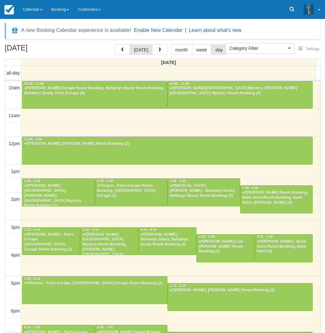
select select
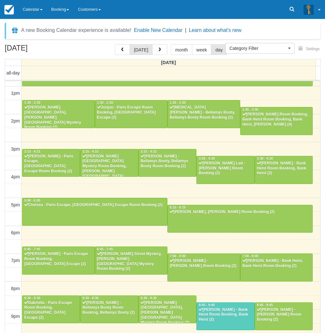
drag, startPoint x: 0, startPoint y: 0, endPoint x: 2, endPoint y: 239, distance: 238.6
click at [2, 239] on div "[DATE] [DATE] month week day [DATE] all-day 10am 11am 12pm 1pm 2pm 3pm 4pm 5pm …" at bounding box center [162, 197] width 325 height 307
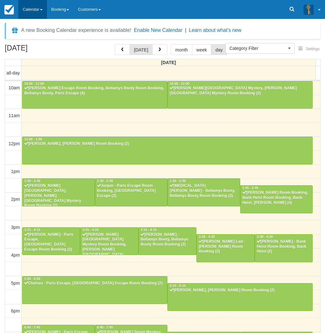
click at [34, 7] on link "Calendar" at bounding box center [32, 9] width 29 height 19
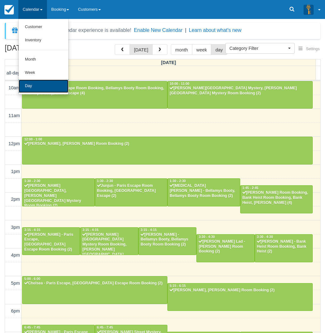
click at [35, 87] on link "Day" at bounding box center [44, 86] width 50 height 13
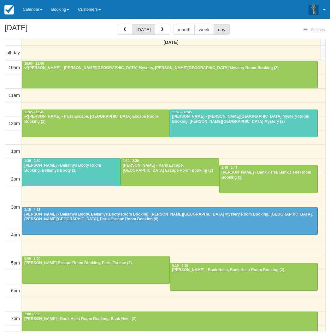
select select
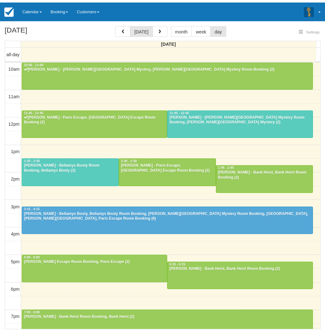
scroll to position [28, 0]
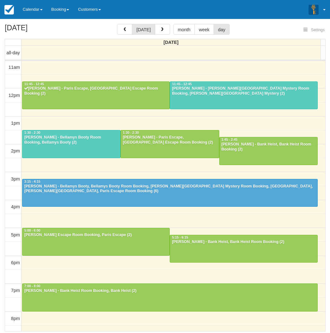
select select
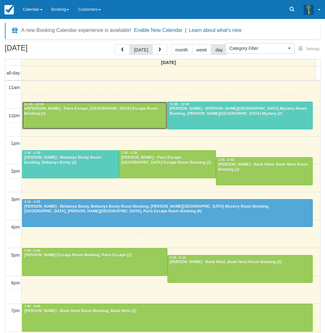
click at [116, 117] on div at bounding box center [94, 115] width 145 height 27
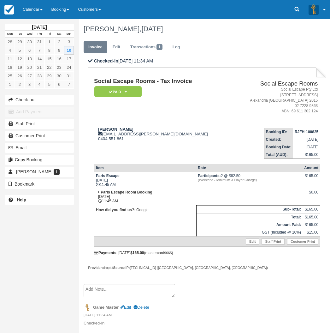
click at [42, 259] on div "August 2025 Mon Tue Wed Thu Fri Sat Sun 28 29 30 31 1 2 3 4 5 6 7 8 9 10 11 12 …" at bounding box center [39, 166] width 79 height 333
